Goal: Task Accomplishment & Management: Manage account settings

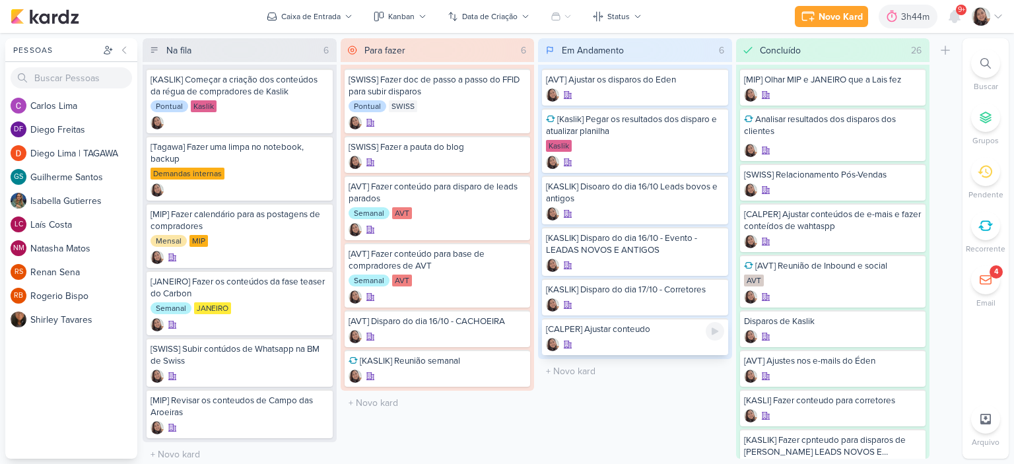
scroll to position [5, 0]
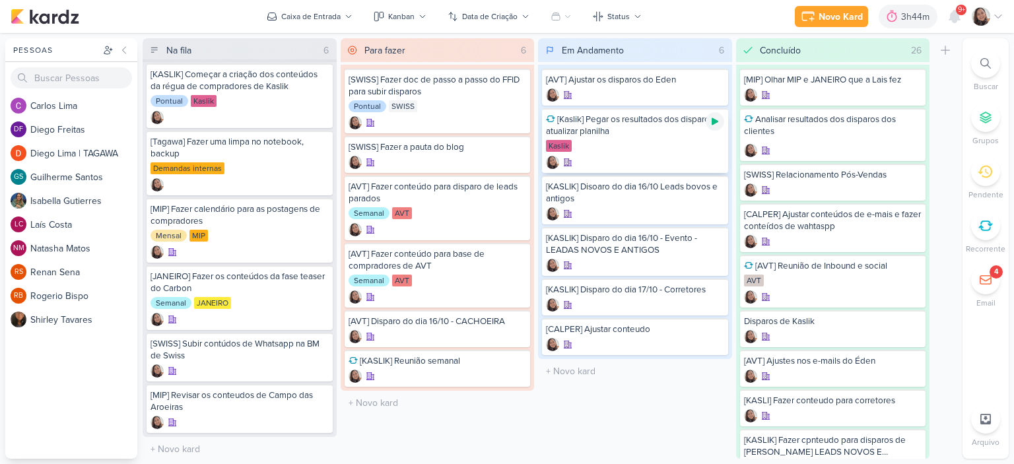
click at [714, 123] on icon at bounding box center [715, 121] width 11 height 11
click at [994, 14] on icon at bounding box center [998, 16] width 11 height 11
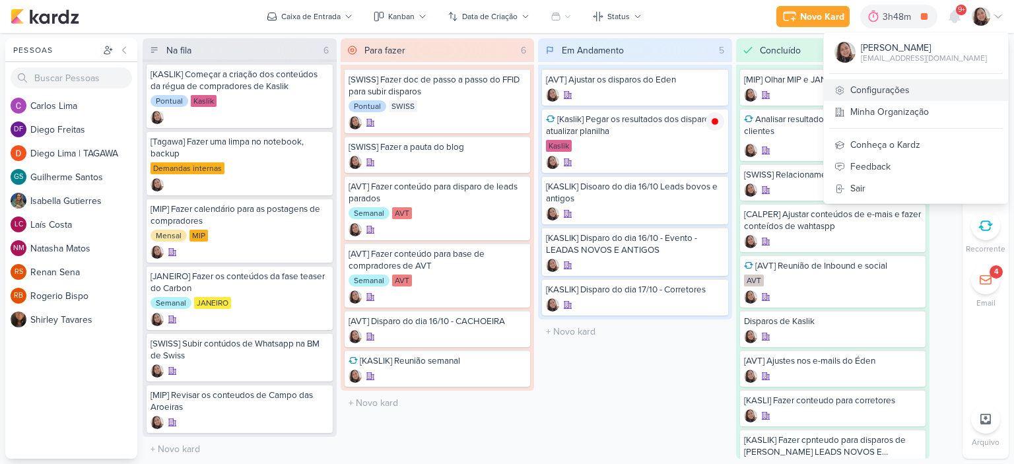
click at [895, 83] on link "Configurações" at bounding box center [916, 90] width 184 height 22
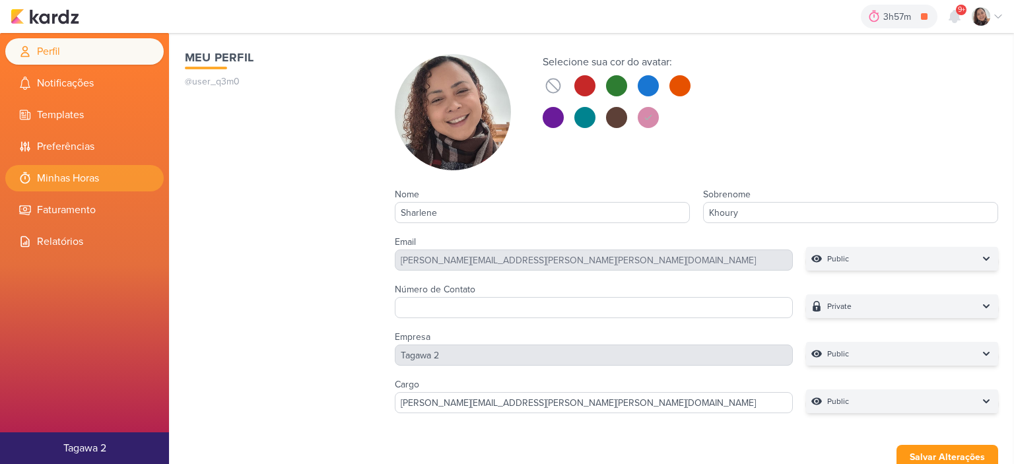
click at [99, 175] on li "Minhas Horas" at bounding box center [84, 178] width 158 height 26
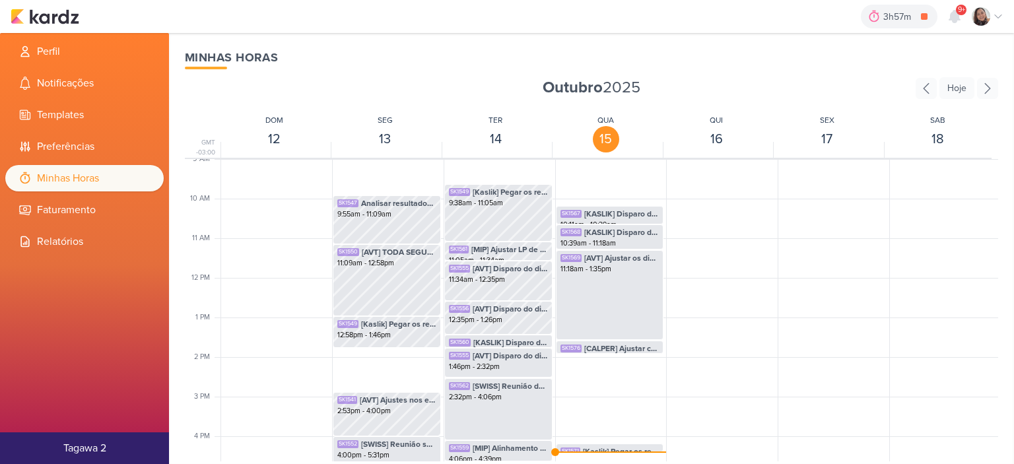
scroll to position [378, 0]
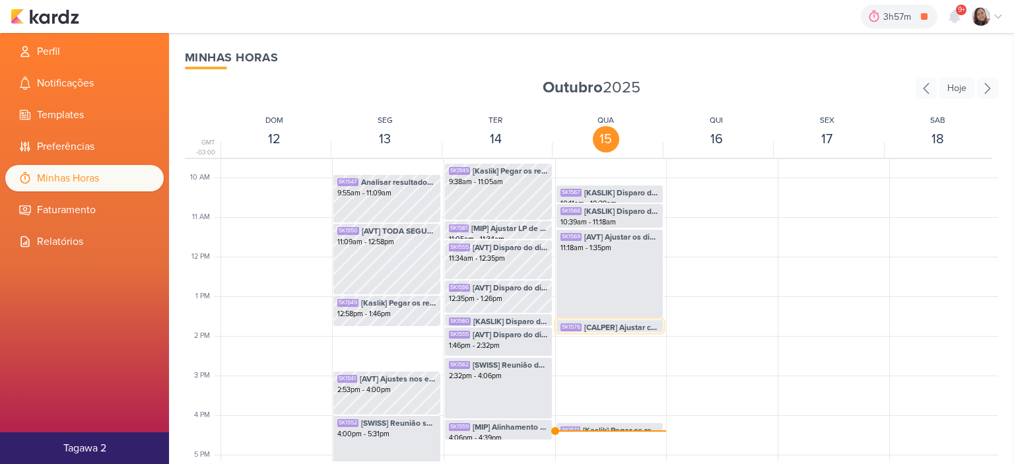
click at [634, 321] on span "[CALPER] Ajustar conteudo" at bounding box center [621, 327] width 75 height 12
select select "pm"
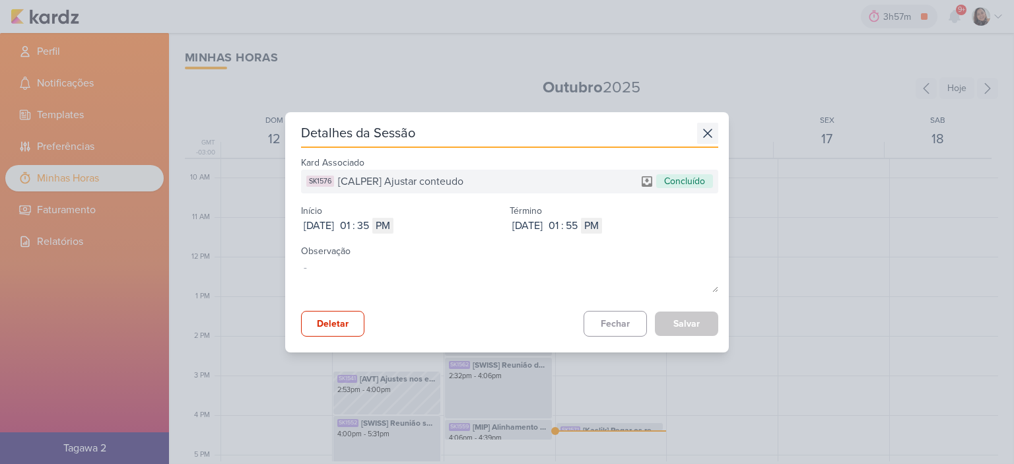
click at [705, 132] on icon at bounding box center [707, 133] width 21 height 21
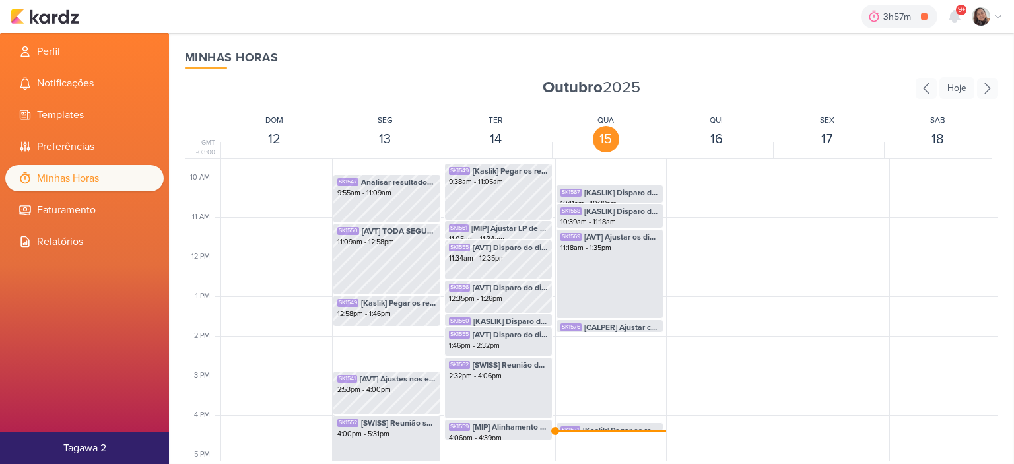
click at [599, 431] on div "SK1567 [KASLIK] Disparo do dia 15/10 - LEADS NOVOS E ANTIGOS 10:11am - 10:39am …" at bounding box center [609, 256] width 109 height 951
click at [599, 421] on div "SK1567 [KASLIK] Disparo do dia 15/10 - LEADS NOVOS E ANTIGOS 10:11am - 10:39am …" at bounding box center [609, 256] width 109 height 951
click at [599, 425] on span "[Kaslik] Pegar os resultados dos disparo e atualizar planilha" at bounding box center [621, 430] width 77 height 12
select select "pm"
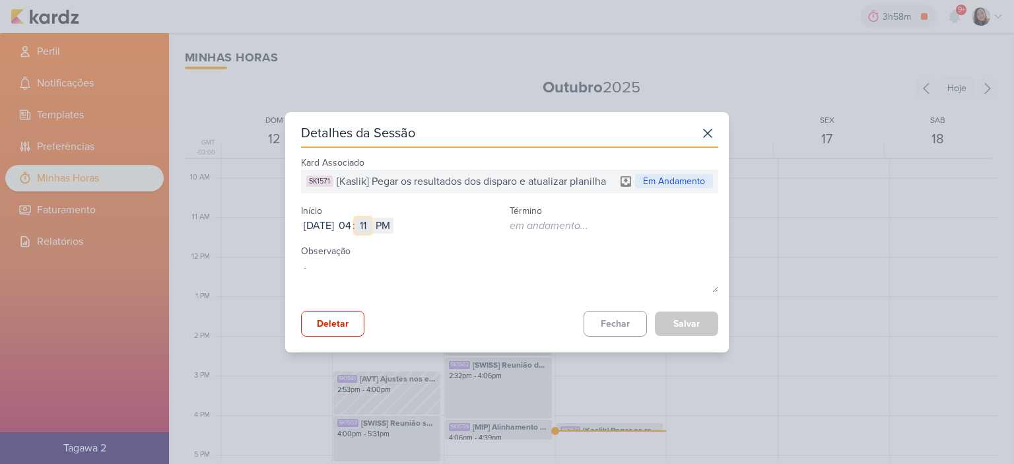
click at [371, 222] on input "11" at bounding box center [363, 226] width 16 height 16
click at [353, 222] on input "04" at bounding box center [345, 226] width 16 height 16
type input "2"
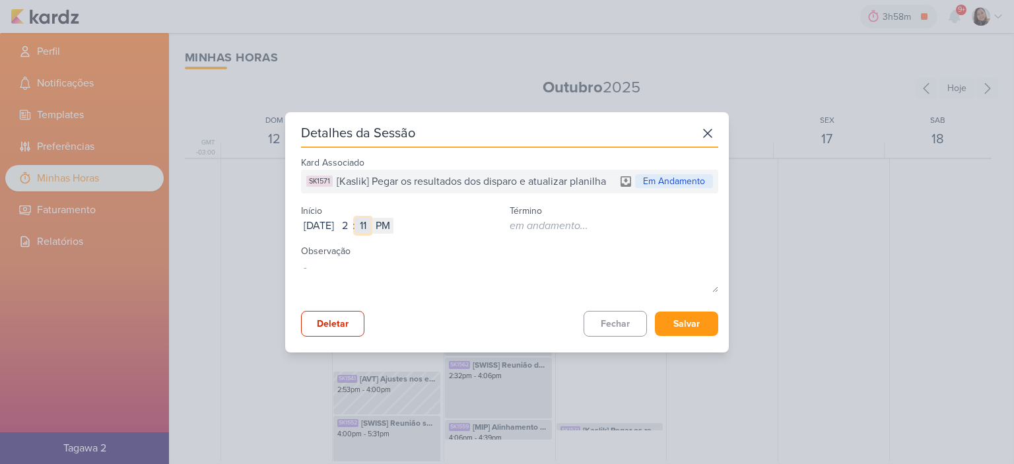
click at [371, 222] on input "11" at bounding box center [363, 226] width 16 height 16
type input "55"
click at [698, 320] on button "Salvar" at bounding box center [686, 324] width 63 height 24
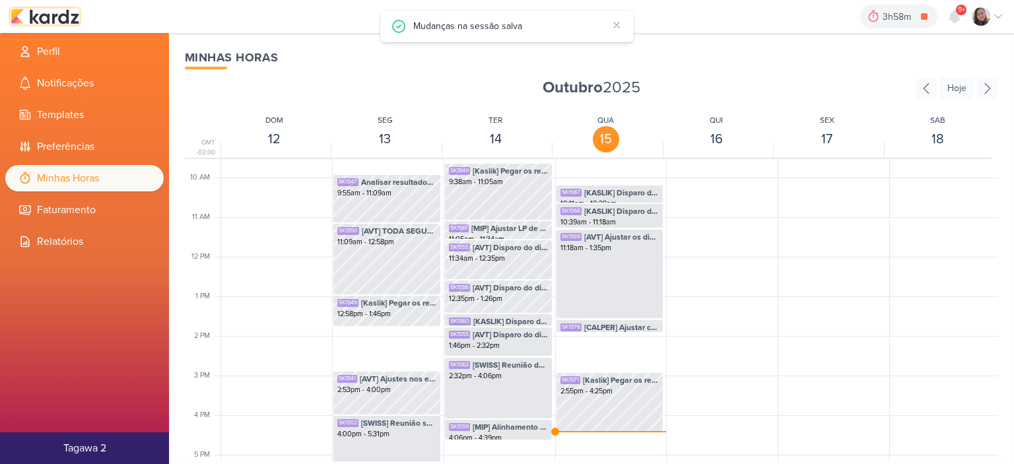
click at [69, 14] on img at bounding box center [45, 17] width 69 height 16
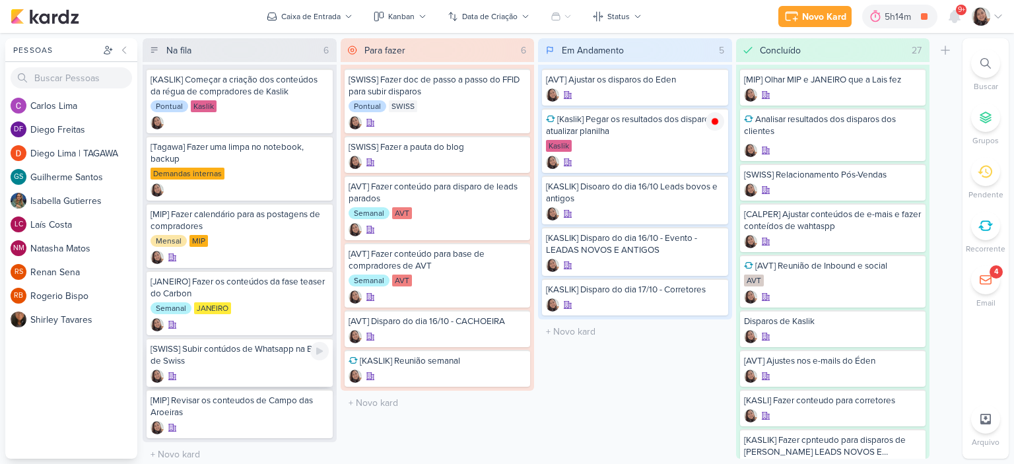
scroll to position [5, 0]
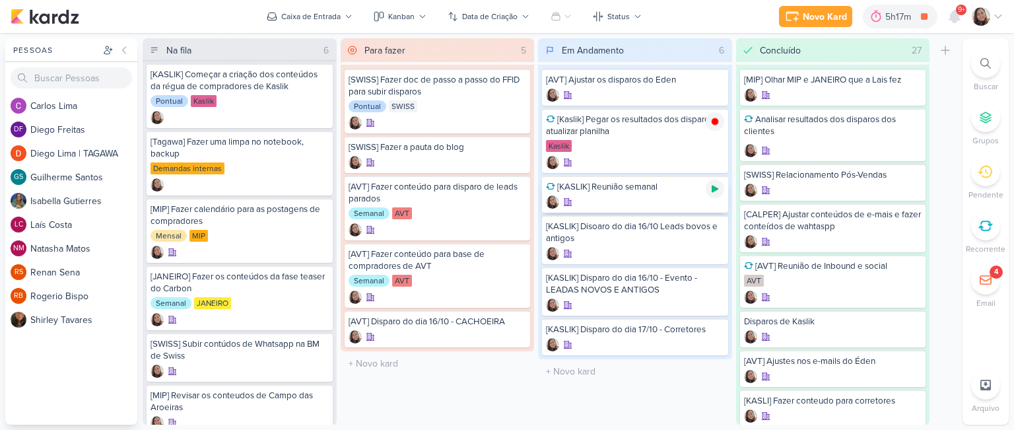
click at [709, 195] on div at bounding box center [715, 189] width 18 height 18
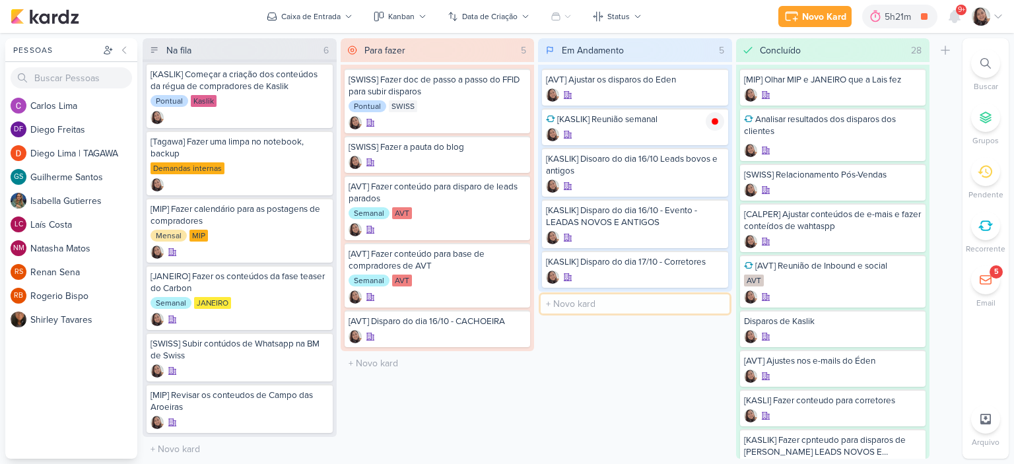
click at [641, 302] on input "text" at bounding box center [635, 303] width 189 height 19
type input "SAMAR REUNIÇAO INTERNA"
click at [711, 298] on icon at bounding box center [715, 303] width 11 height 11
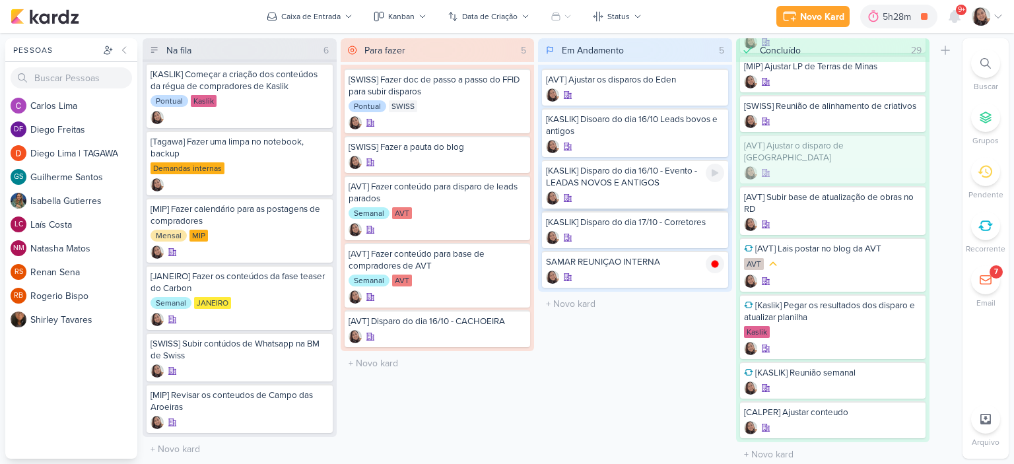
scroll to position [1007, 0]
